Goal: Transaction & Acquisition: Purchase product/service

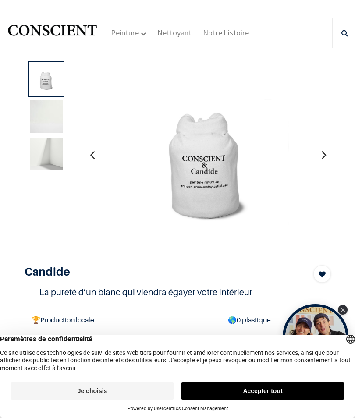
click at [330, 147] on button "button" at bounding box center [324, 155] width 14 height 32
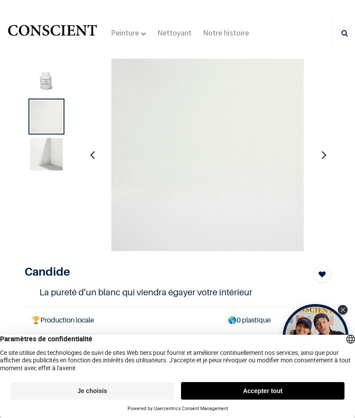
click at [326, 156] on icon "button" at bounding box center [324, 155] width 5 height 24
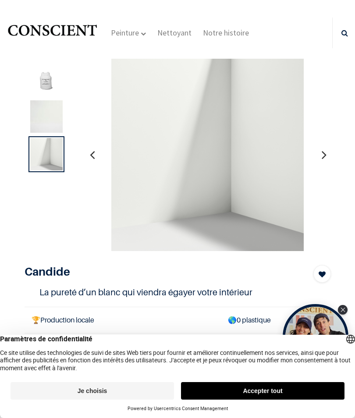
click at [324, 157] on icon "button" at bounding box center [324, 155] width 5 height 24
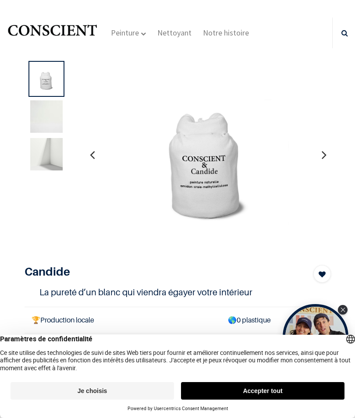
click at [321, 157] on button "button" at bounding box center [324, 155] width 14 height 32
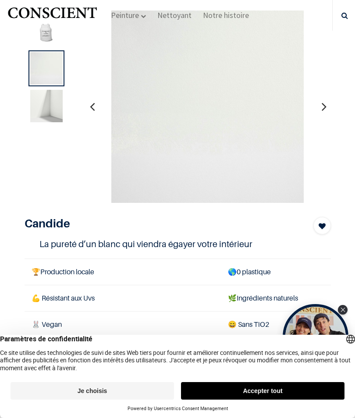
scroll to position [97, 0]
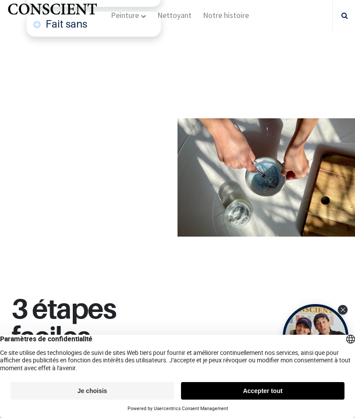
scroll to position [1095, 0]
